Goal: Navigation & Orientation: Find specific page/section

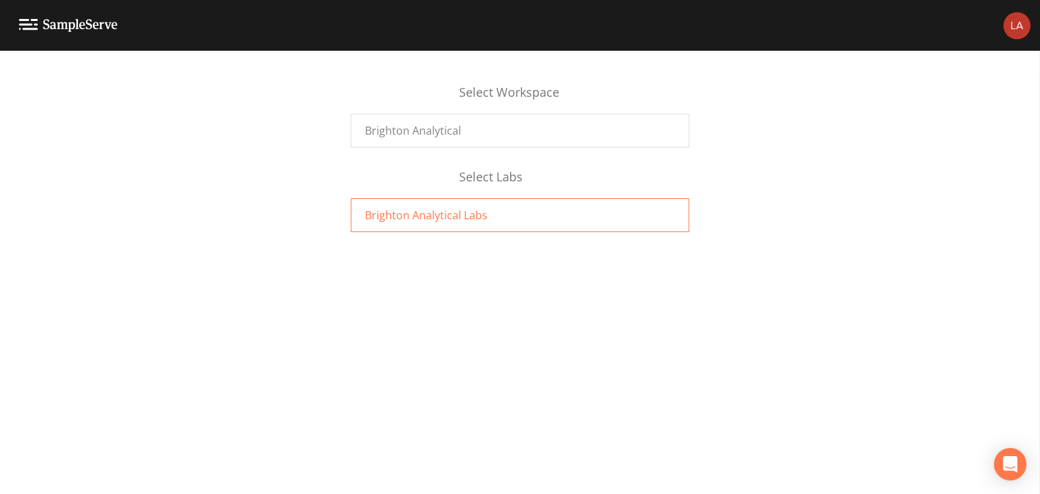
click at [473, 203] on div "Brighton Analytical Labs" at bounding box center [520, 215] width 339 height 34
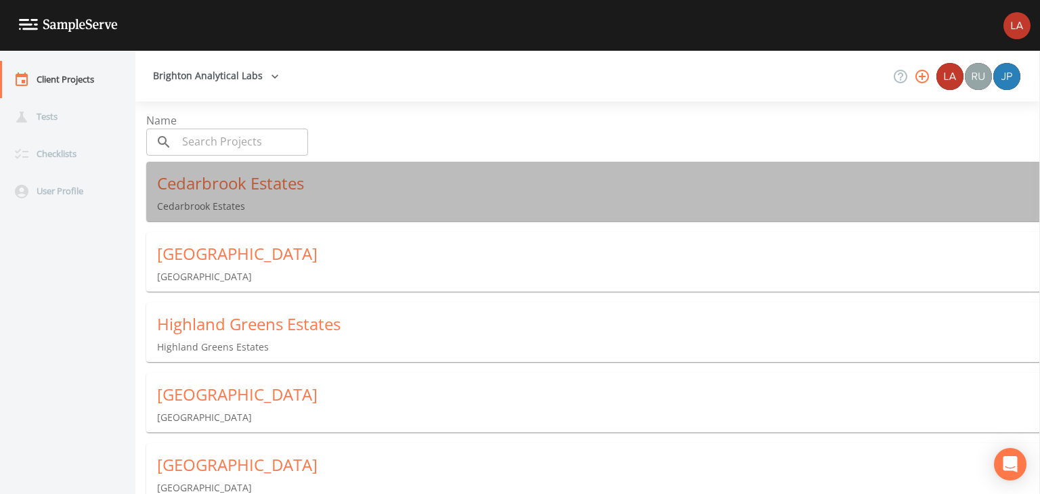
click at [249, 188] on div "Cedarbrook Estates" at bounding box center [598, 184] width 883 height 22
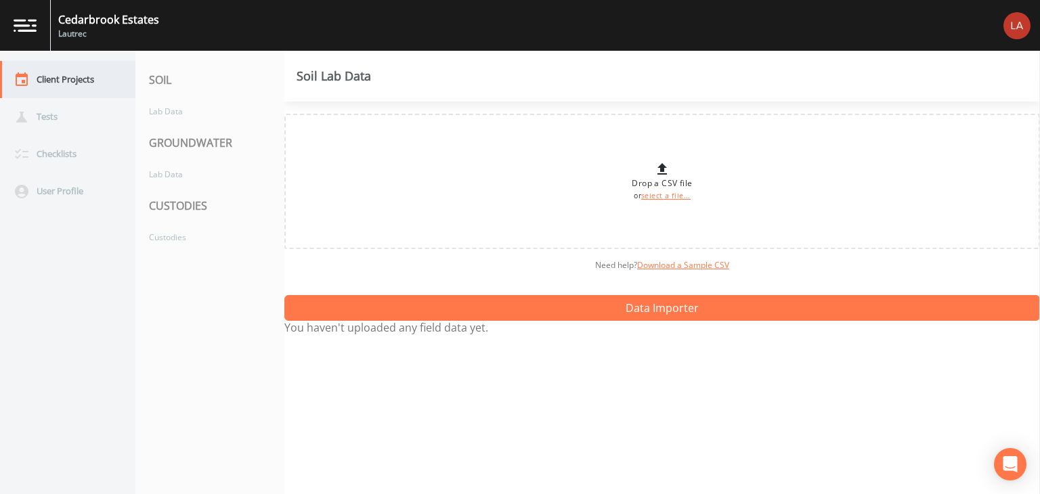
click at [72, 87] on div "Client Projects" at bounding box center [61, 79] width 122 height 37
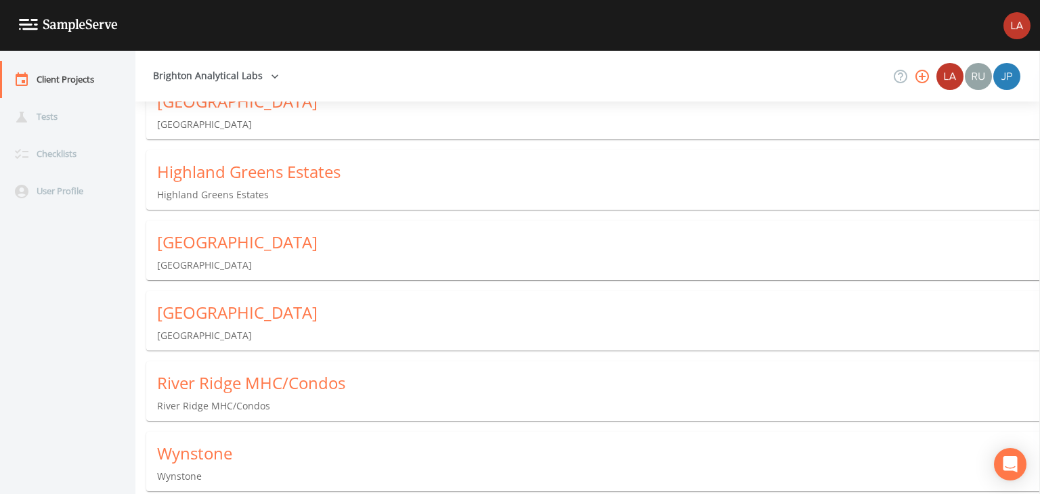
scroll to position [154, 0]
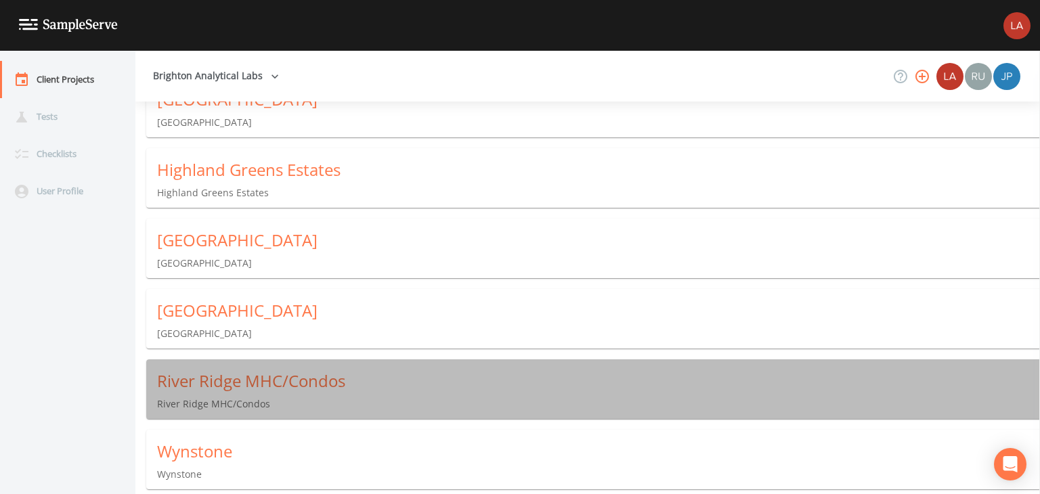
click at [303, 377] on div "River Ridge MHC/Condos" at bounding box center [598, 382] width 883 height 22
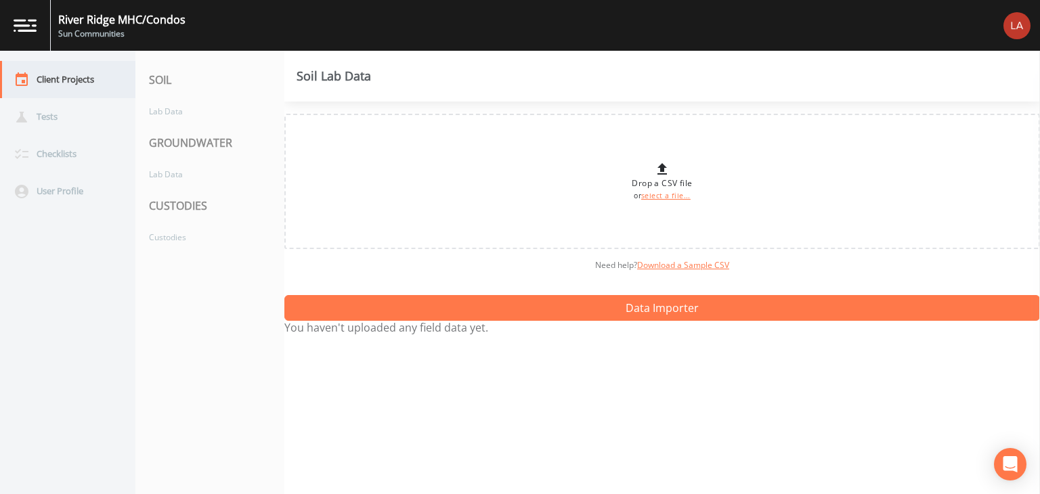
click at [81, 91] on div "Client Projects" at bounding box center [61, 79] width 122 height 37
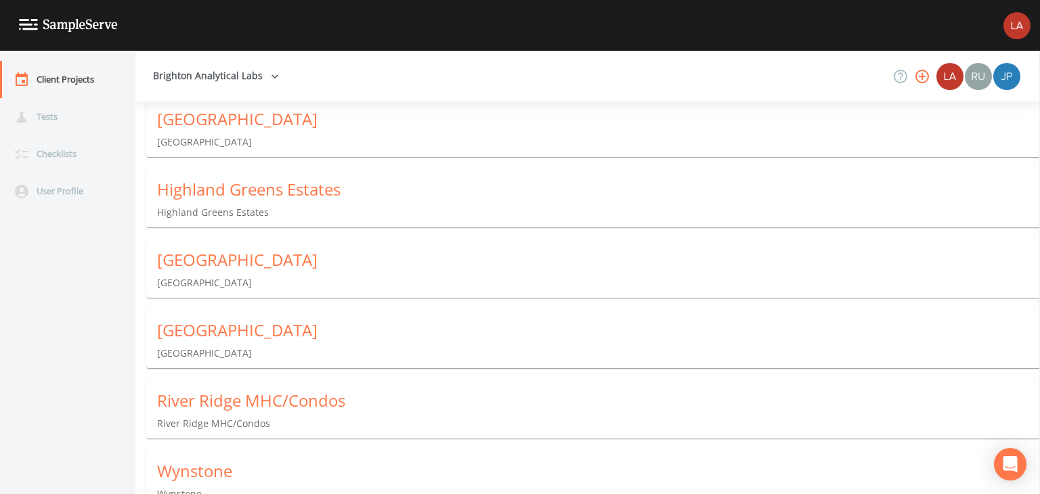
scroll to position [154, 0]
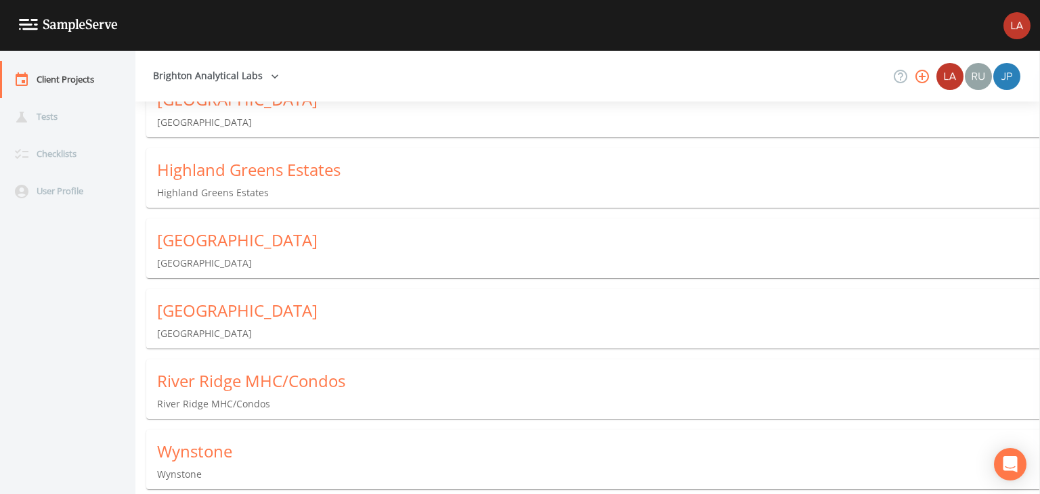
click at [282, 326] on div "[GEOGRAPHIC_DATA] [GEOGRAPHIC_DATA]" at bounding box center [598, 320] width 905 height 62
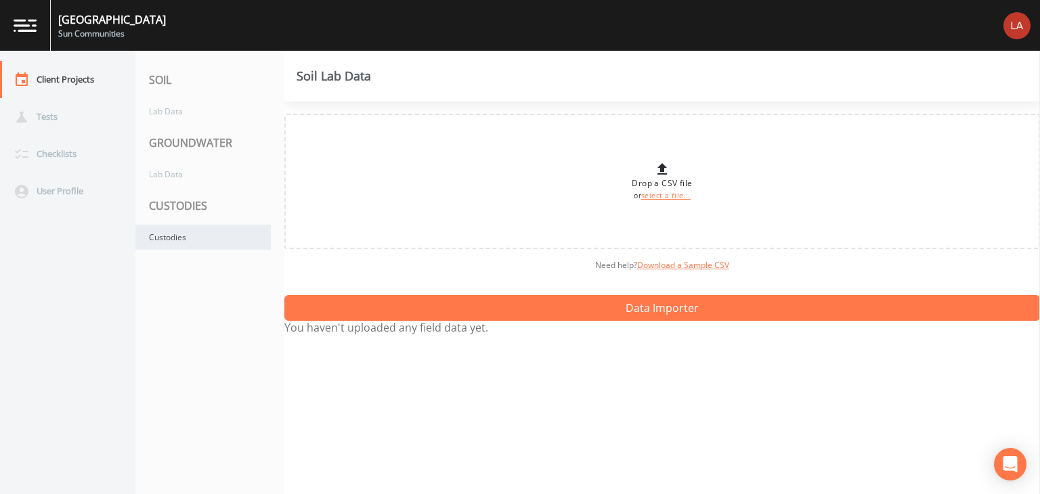
click at [191, 236] on div "Custodies" at bounding box center [202, 237] width 135 height 25
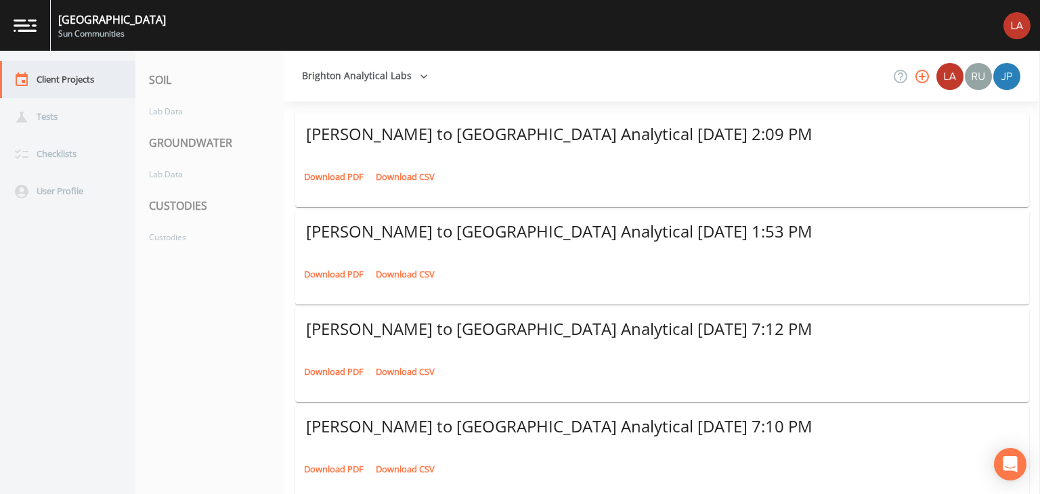
click at [76, 84] on div "Client Projects" at bounding box center [61, 79] width 122 height 37
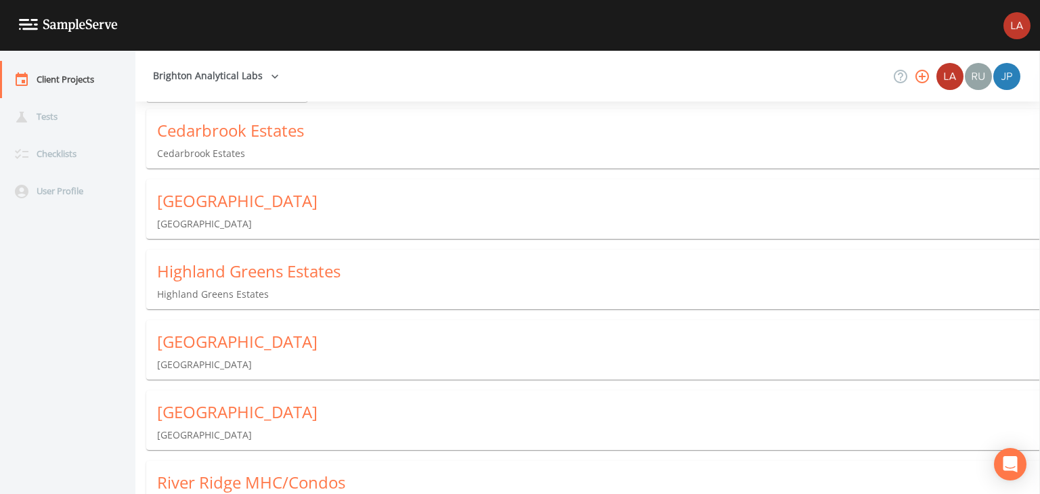
scroll to position [154, 0]
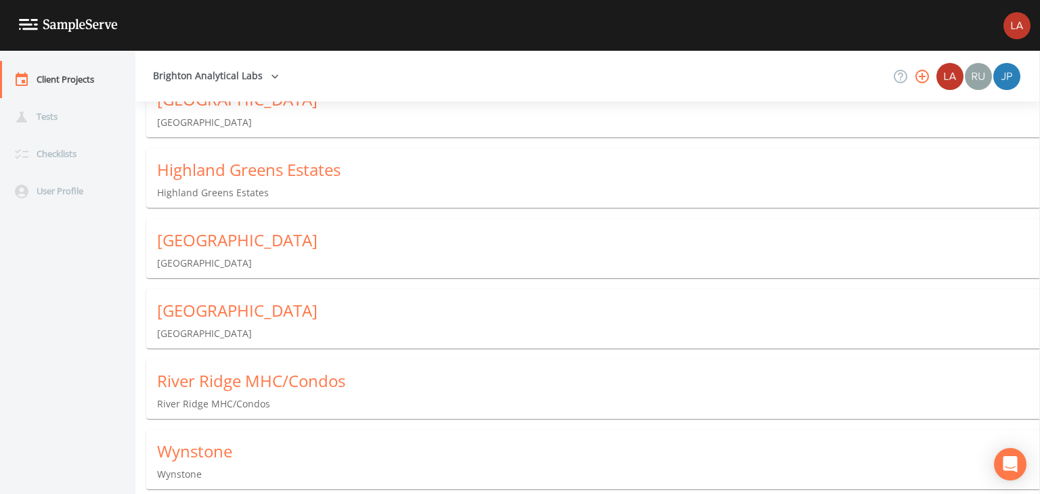
click at [290, 390] on div "River Ridge MHC/Condos" at bounding box center [598, 382] width 883 height 22
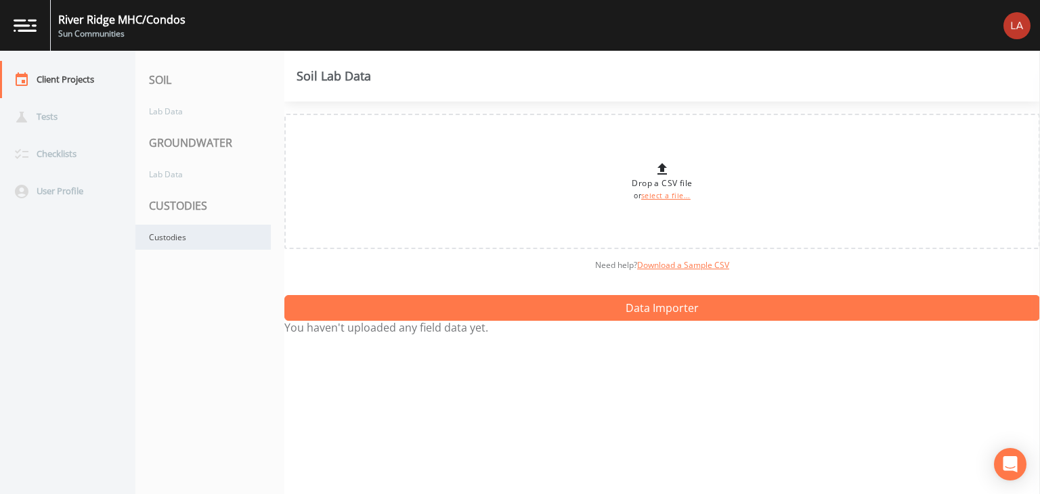
click at [209, 246] on div "Custodies" at bounding box center [202, 237] width 135 height 25
